Goal: Task Accomplishment & Management: Use online tool/utility

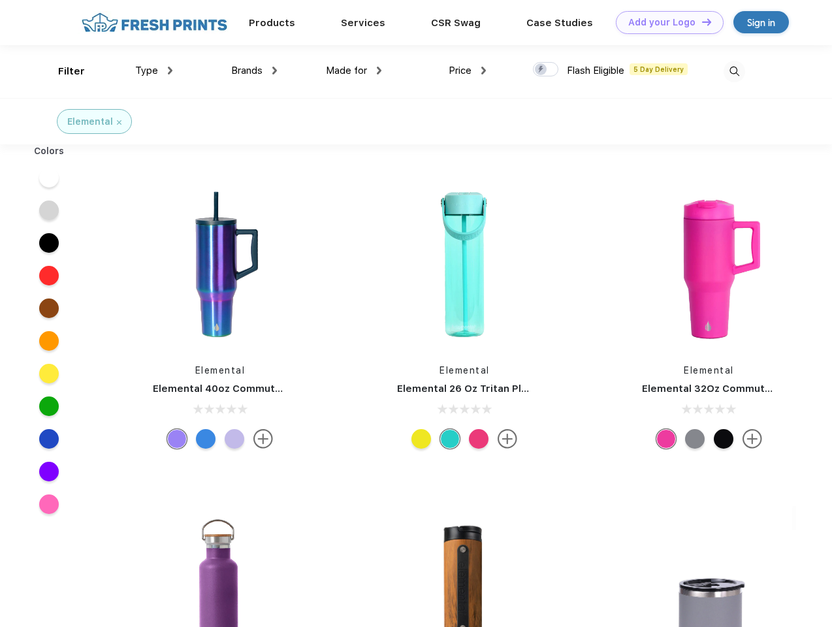
click at [664, 22] on link "Add your Logo Design Tool" at bounding box center [670, 22] width 108 height 23
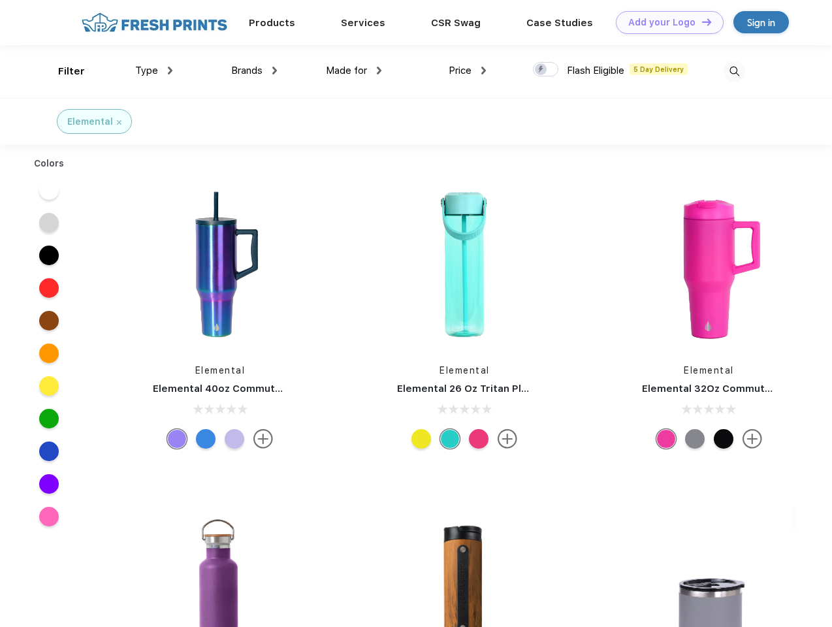
click at [0, 0] on div "Design Tool" at bounding box center [0, 0] width 0 height 0
click at [700, 22] on link "Add your Logo Design Tool" at bounding box center [670, 22] width 108 height 23
click at [63, 71] on div "Filter" at bounding box center [71, 71] width 27 height 15
click at [154, 70] on span "Type" at bounding box center [146, 71] width 23 height 12
click at [254, 70] on span "Brands" at bounding box center [246, 71] width 31 height 12
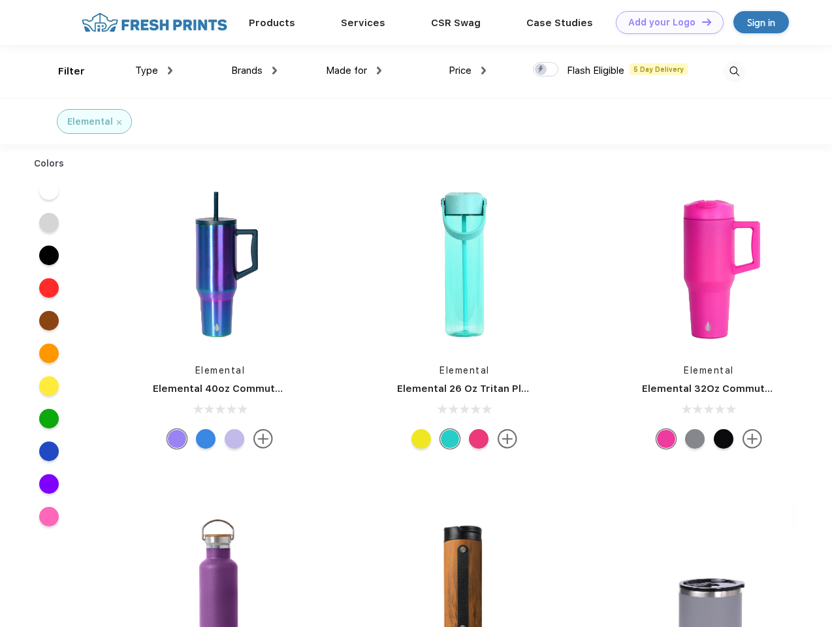
click at [354, 70] on span "Made for" at bounding box center [346, 71] width 41 height 12
click at [467, 70] on span "Price" at bounding box center [459, 71] width 23 height 12
click at [546, 70] on div at bounding box center [545, 69] width 25 height 14
click at [541, 70] on input "checkbox" at bounding box center [537, 65] width 8 height 8
click at [734, 71] on img at bounding box center [734, 72] width 22 height 22
